Goal: Find specific page/section: Find specific page/section

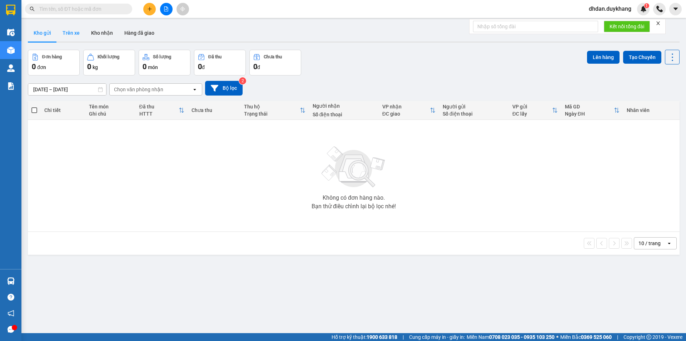
click at [78, 30] on button "Trên xe" at bounding box center [71, 32] width 29 height 17
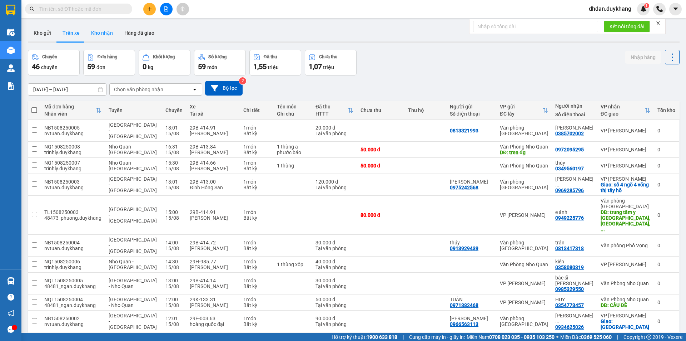
click at [107, 31] on button "Kho nhận" at bounding box center [101, 32] width 33 height 17
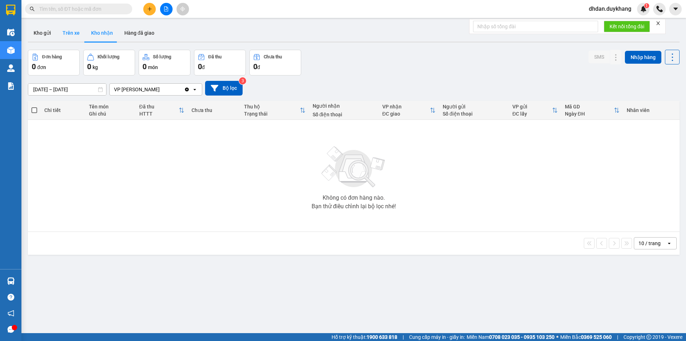
click at [74, 32] on button "Trên xe" at bounding box center [71, 32] width 29 height 17
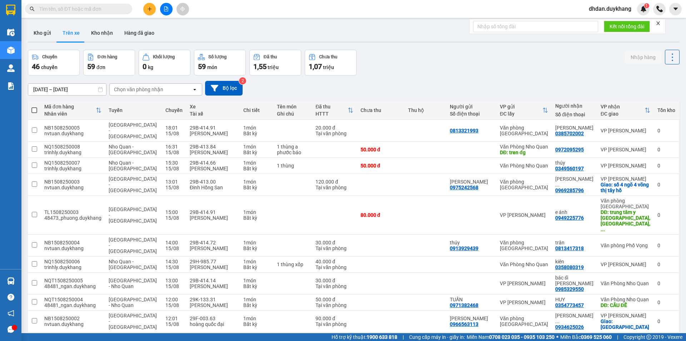
click at [150, 86] on div "Chọn văn phòng nhận" at bounding box center [138, 89] width 49 height 7
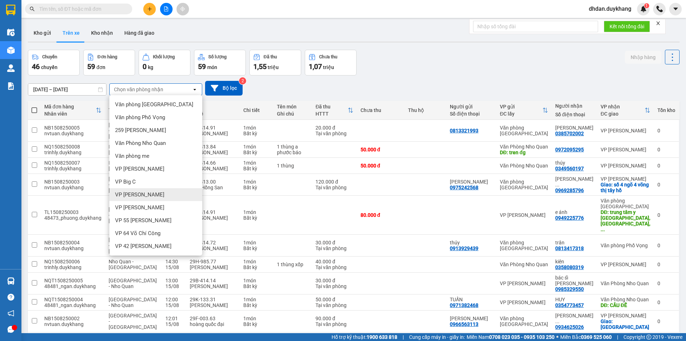
click at [146, 194] on span "VP [PERSON_NAME]" at bounding box center [139, 194] width 49 height 7
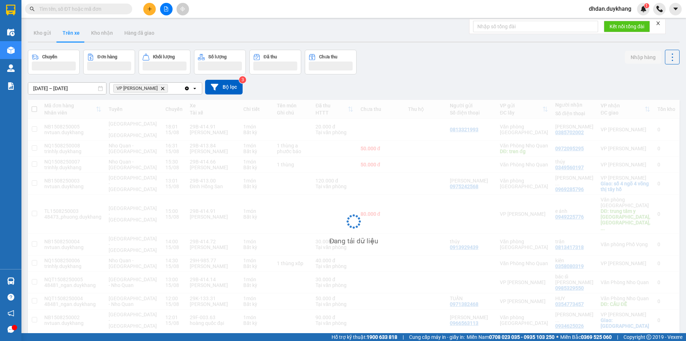
click at [445, 69] on div "Chuyến Đơn hàng Khối lượng Số lượng Đã thu Chưa thu Nhập hàng" at bounding box center [354, 62] width 652 height 25
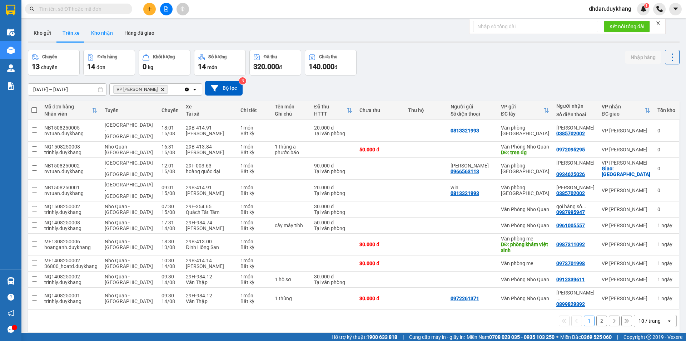
click at [101, 30] on button "Kho nhận" at bounding box center [101, 32] width 33 height 17
type input "[DATE] – [DATE]"
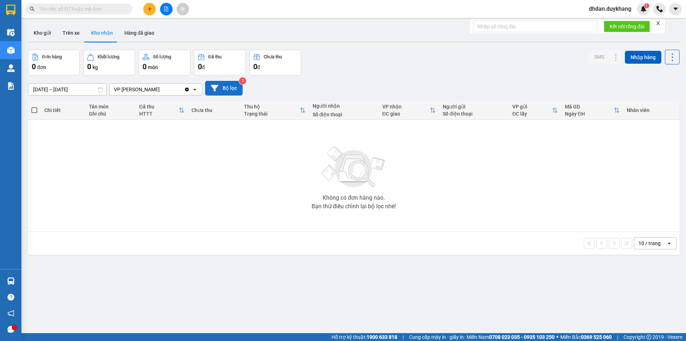
click at [230, 85] on button "Bộ lọc" at bounding box center [224, 88] width 38 height 15
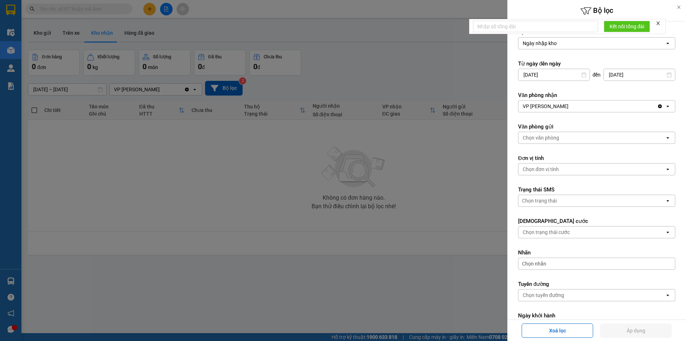
click at [376, 65] on div at bounding box center [343, 170] width 686 height 341
